Goal: Task Accomplishment & Management: Manage account settings

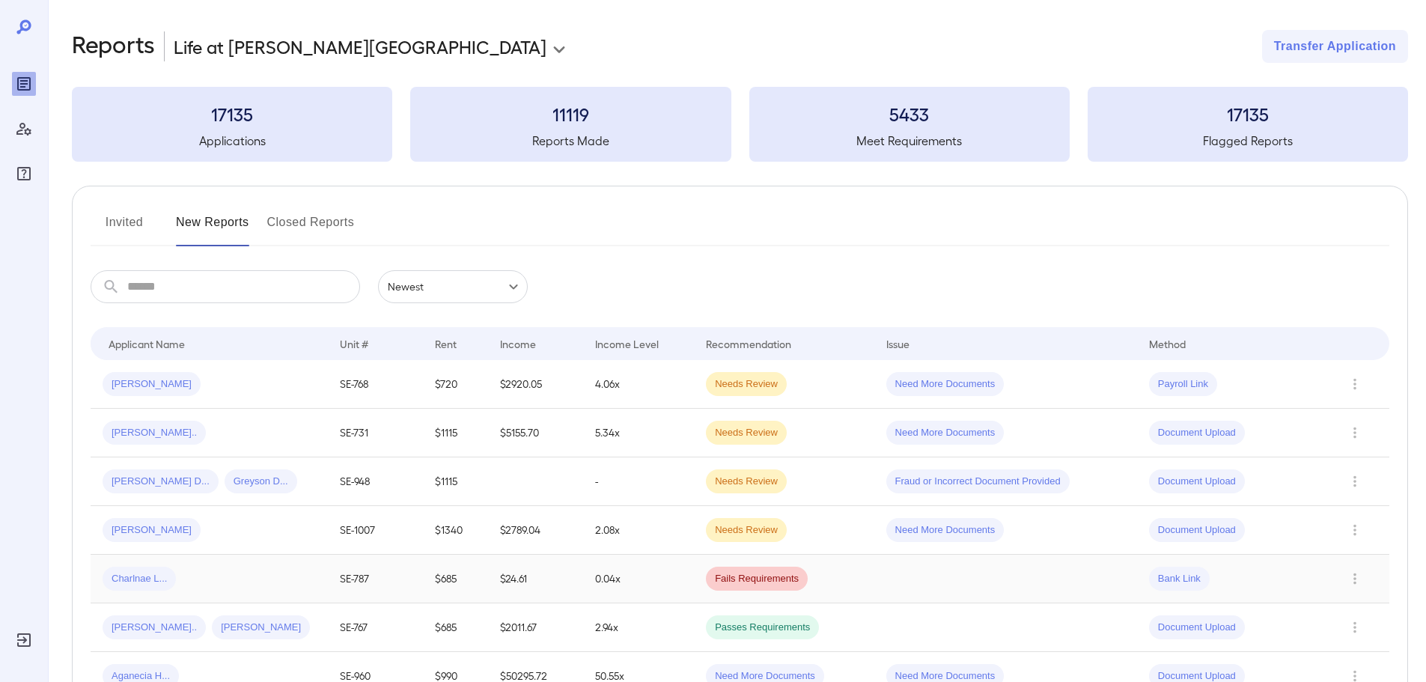
click at [221, 579] on div "Charlnae L..." at bounding box center [209, 579] width 213 height 24
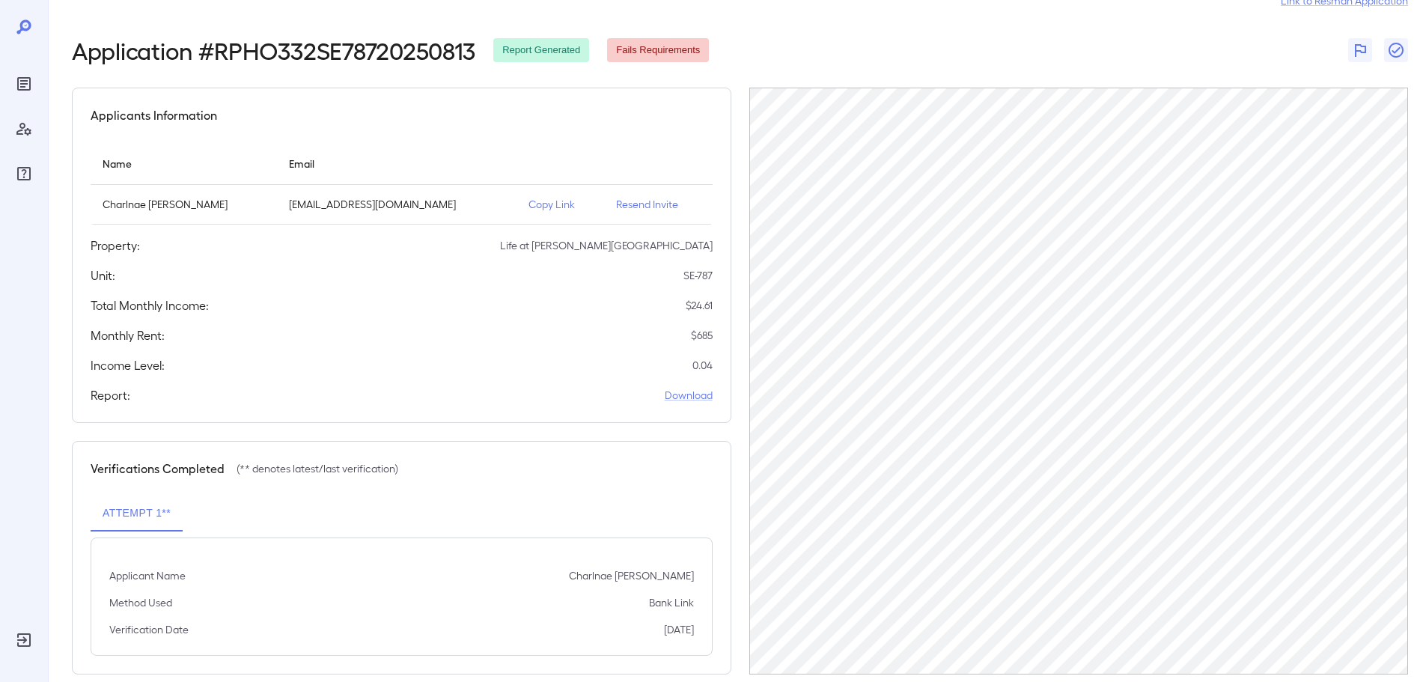
scroll to position [70, 0]
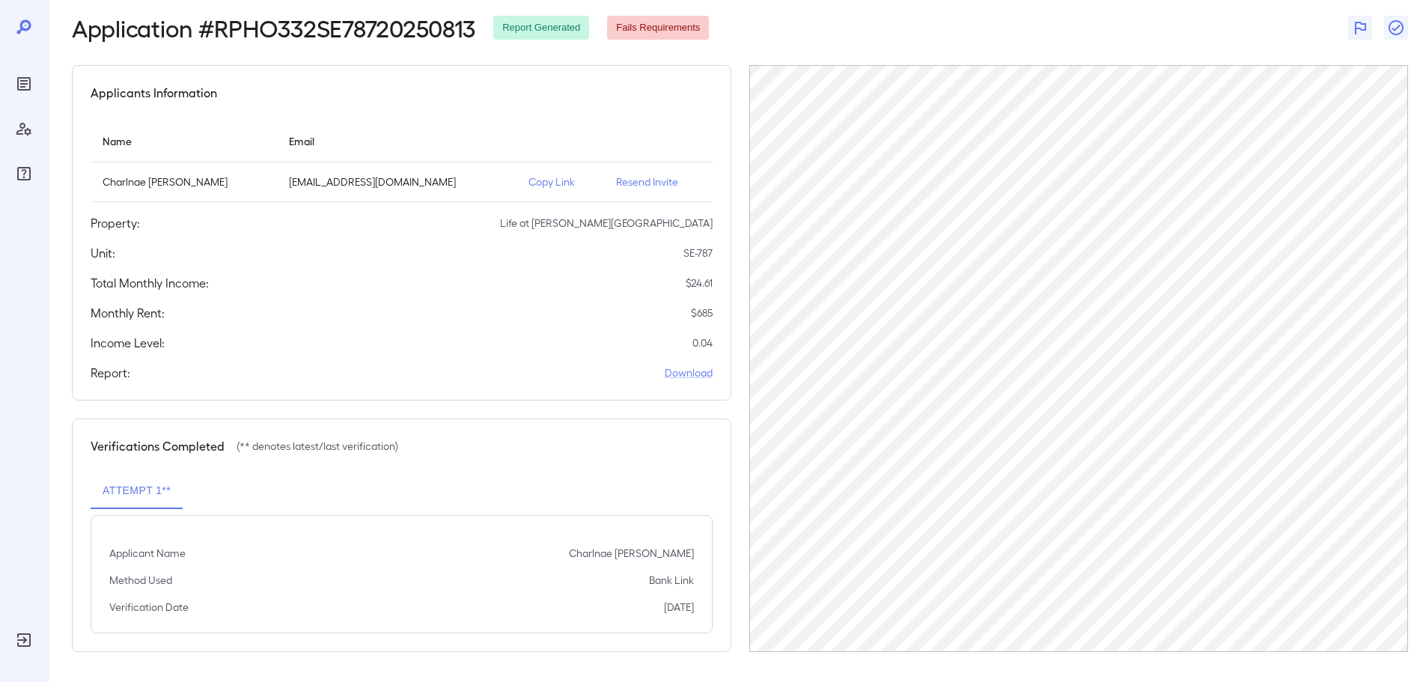
click at [532, 180] on p "Copy Link" at bounding box center [560, 181] width 64 height 15
click at [28, 88] on icon "Reports" at bounding box center [24, 84] width 18 height 18
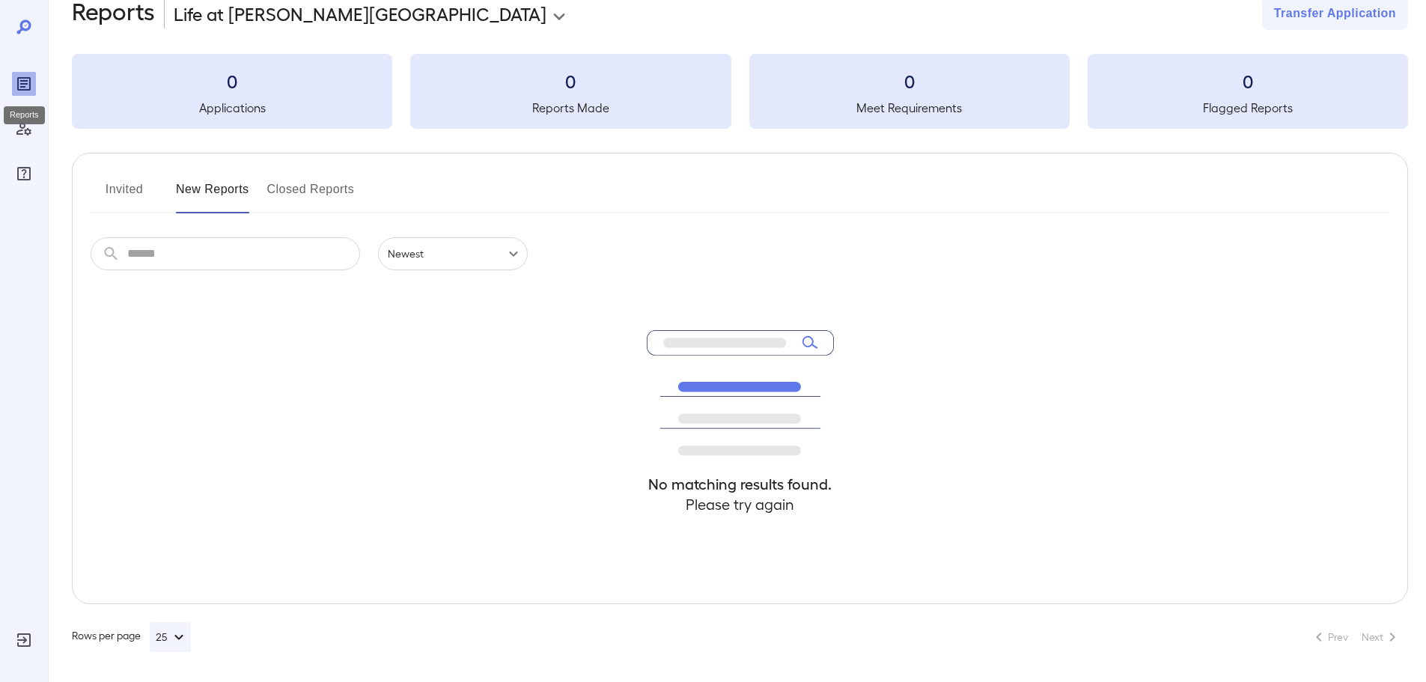
scroll to position [33, 0]
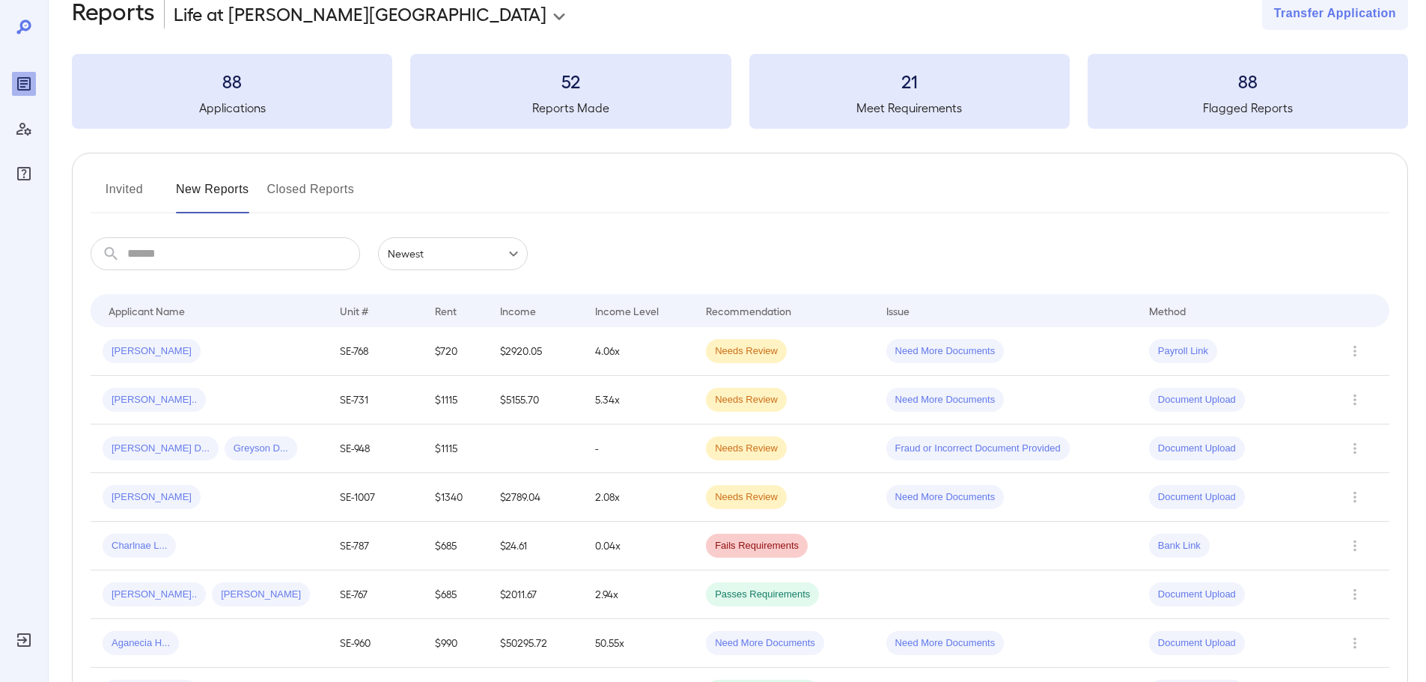
click at [132, 189] on button "Invited" at bounding box center [124, 195] width 67 height 36
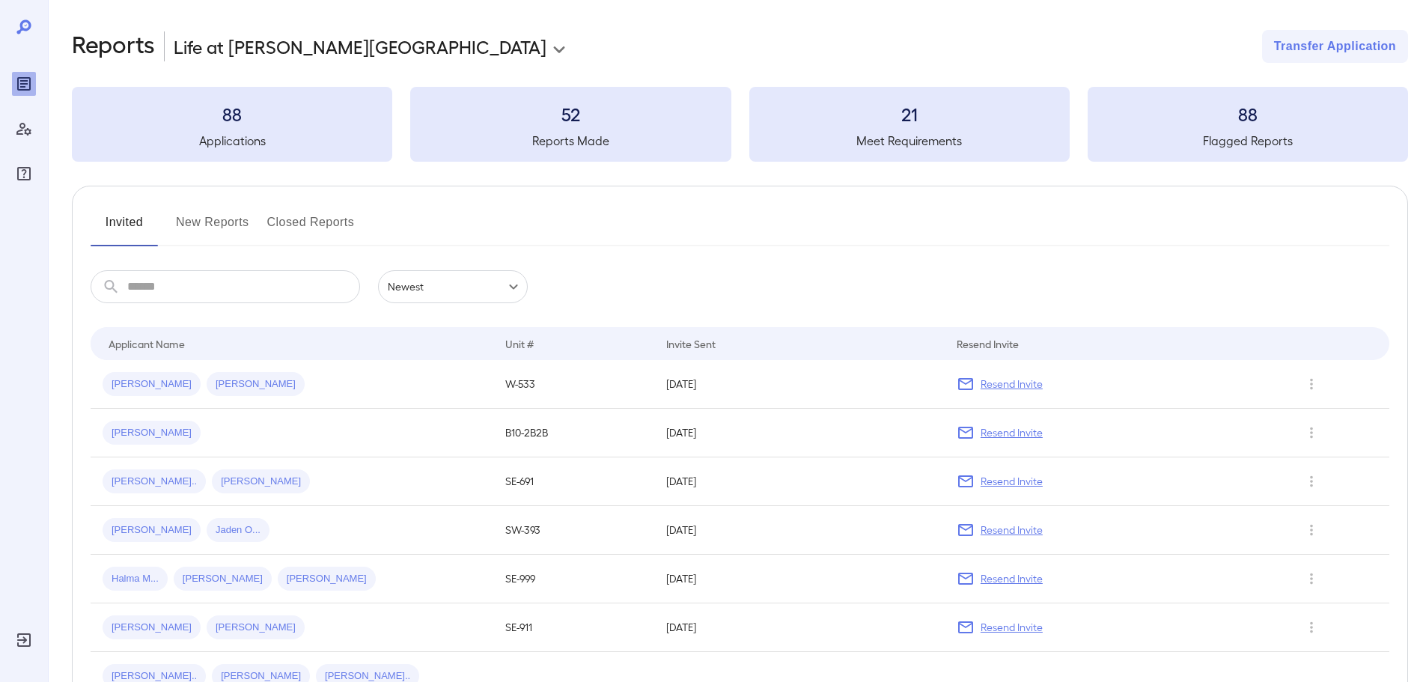
click at [227, 220] on button "New Reports" at bounding box center [212, 228] width 73 height 36
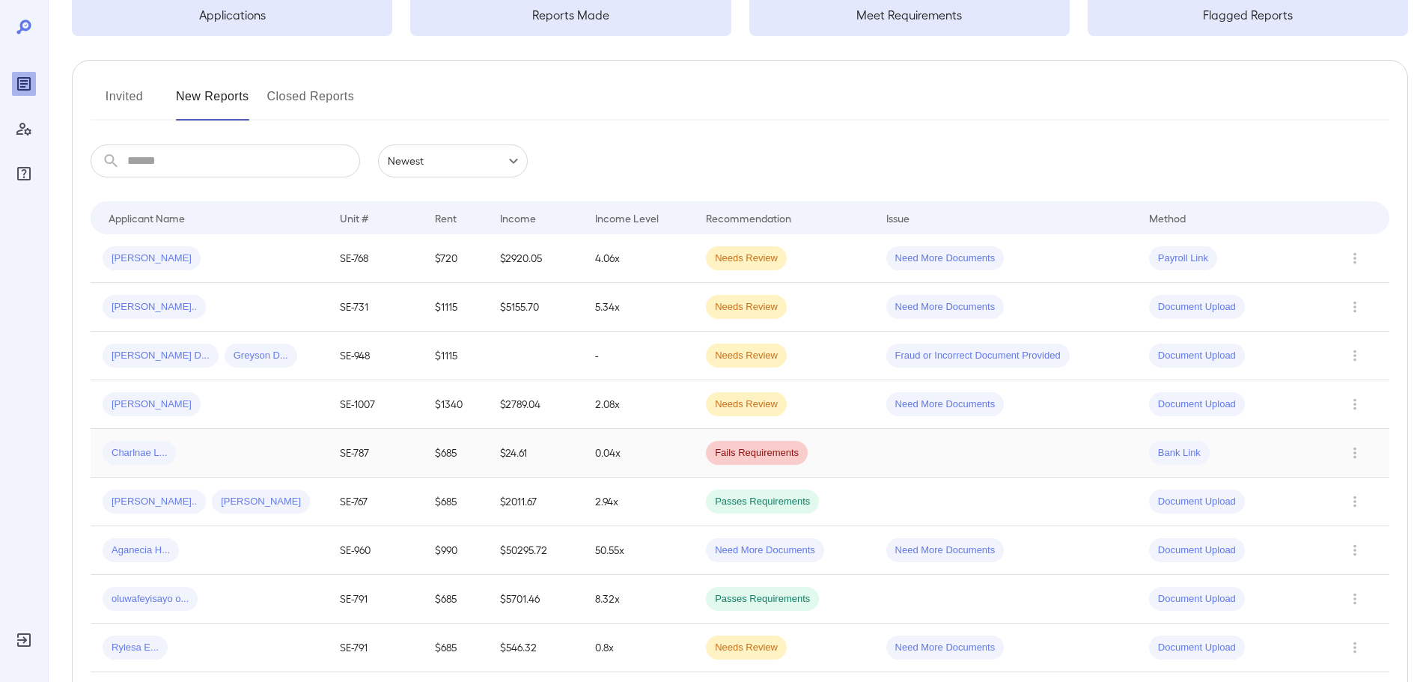
scroll to position [150, 0]
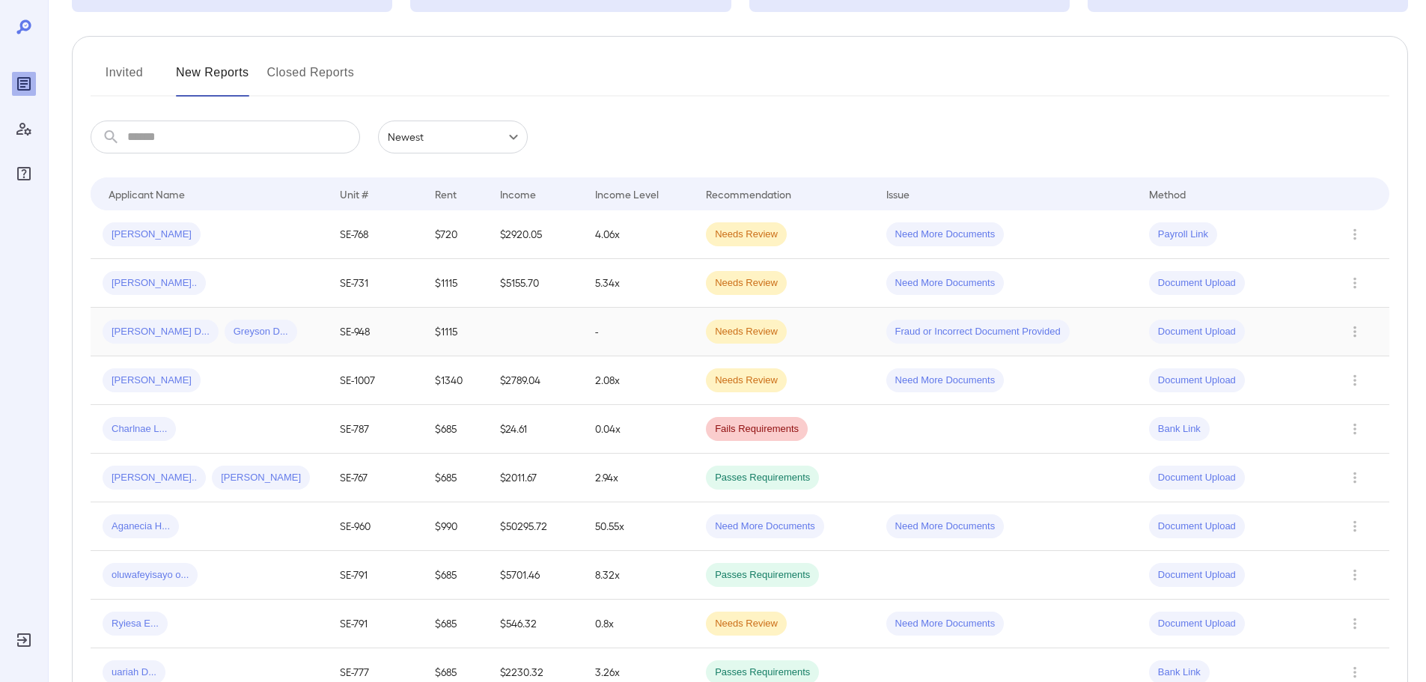
click at [300, 344] on td "[PERSON_NAME] D... Greyson D..." at bounding box center [209, 332] width 237 height 49
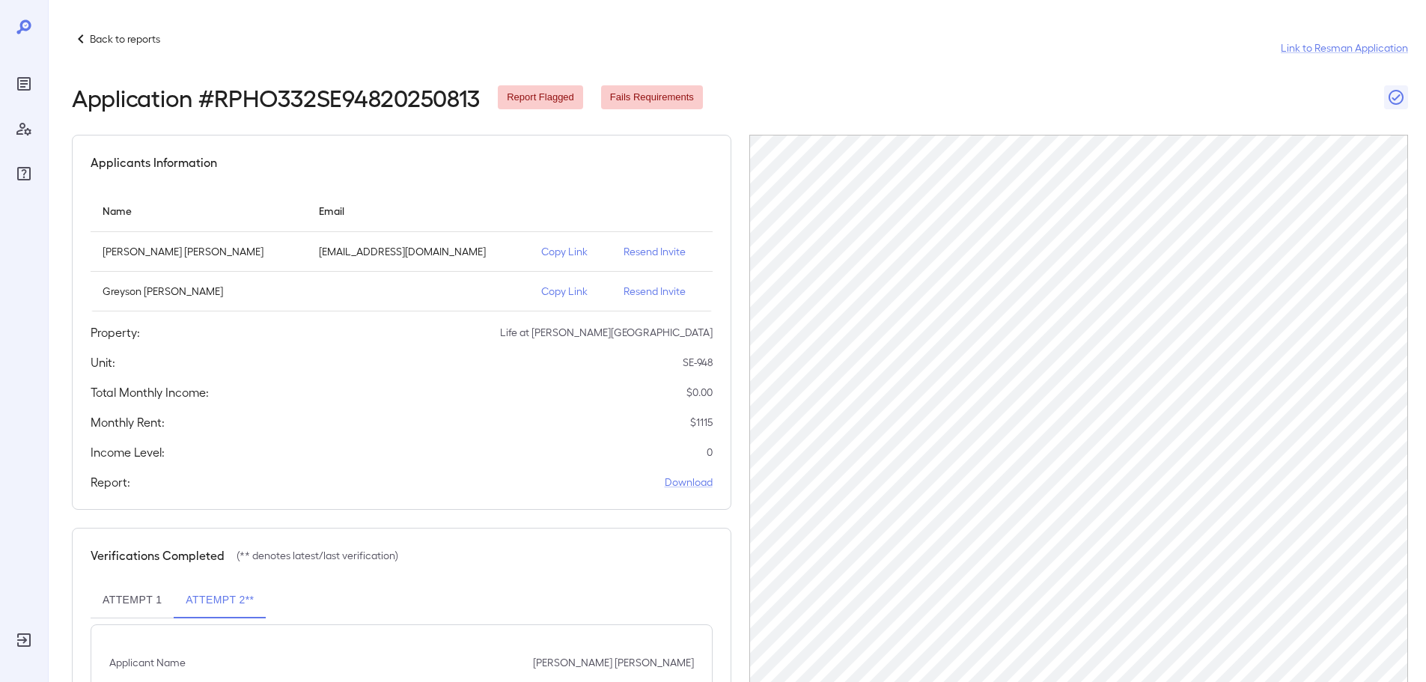
click at [543, 292] on p "Copy Link" at bounding box center [570, 291] width 58 height 15
click at [553, 253] on p "Copy Link" at bounding box center [570, 251] width 58 height 15
click at [108, 40] on p "Back to reports" at bounding box center [125, 38] width 70 height 15
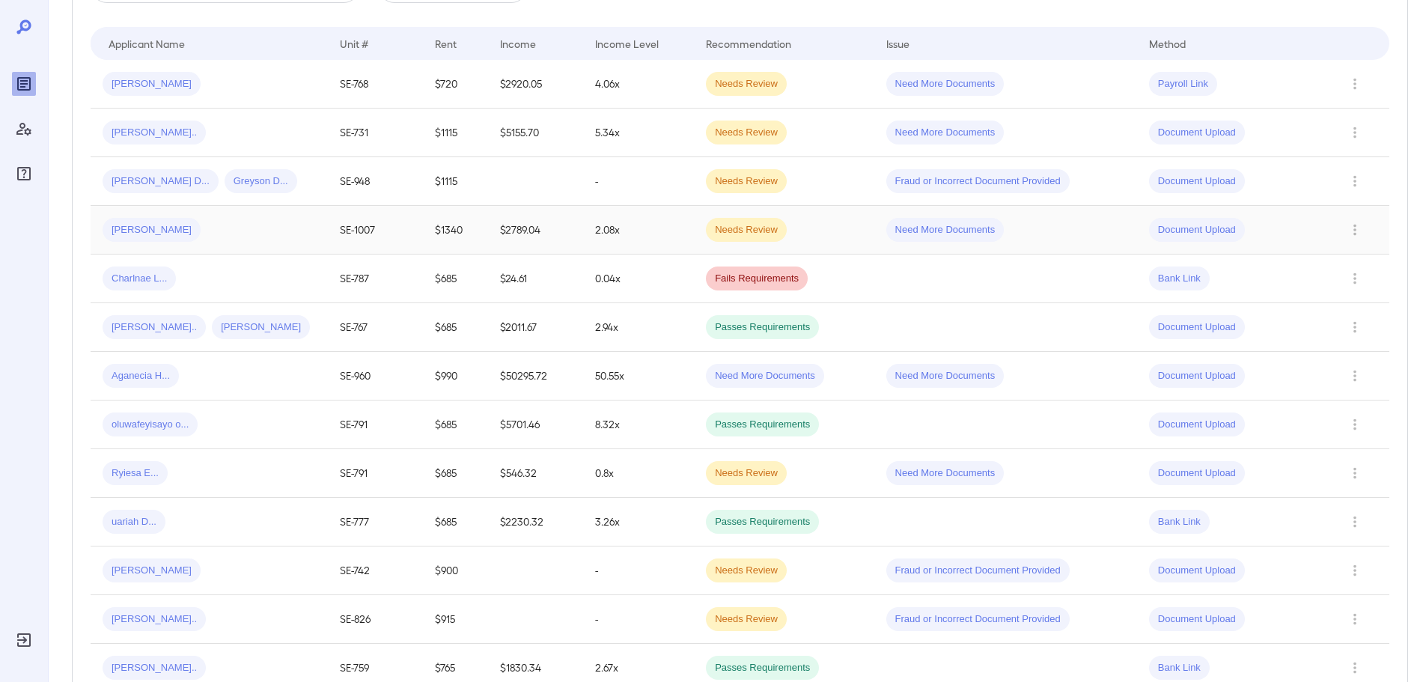
scroll to position [299, 0]
click at [176, 280] on span "Charlnae L..." at bounding box center [139, 279] width 73 height 14
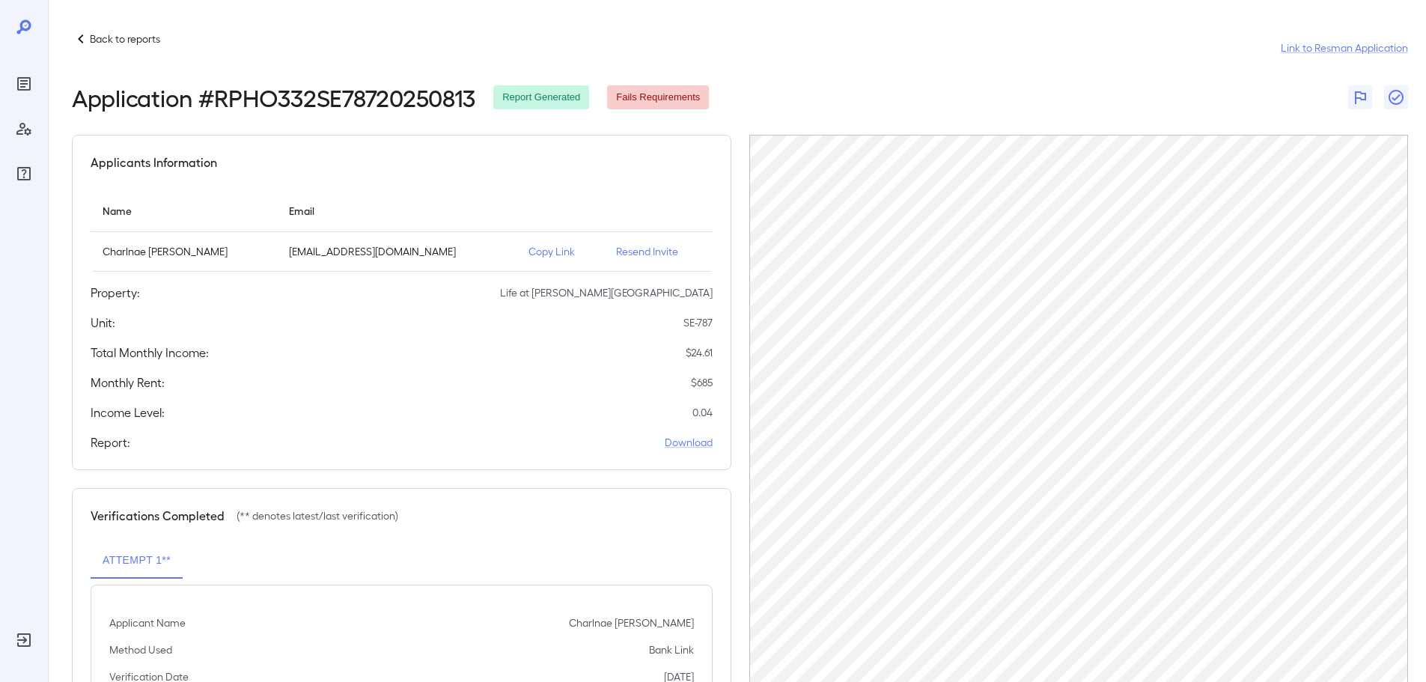
click at [528, 257] on p "Copy Link" at bounding box center [560, 251] width 64 height 15
click at [528, 252] on p "Copy Link" at bounding box center [560, 251] width 64 height 15
click at [88, 45] on icon at bounding box center [81, 39] width 18 height 18
